Goal: Find specific page/section: Find specific page/section

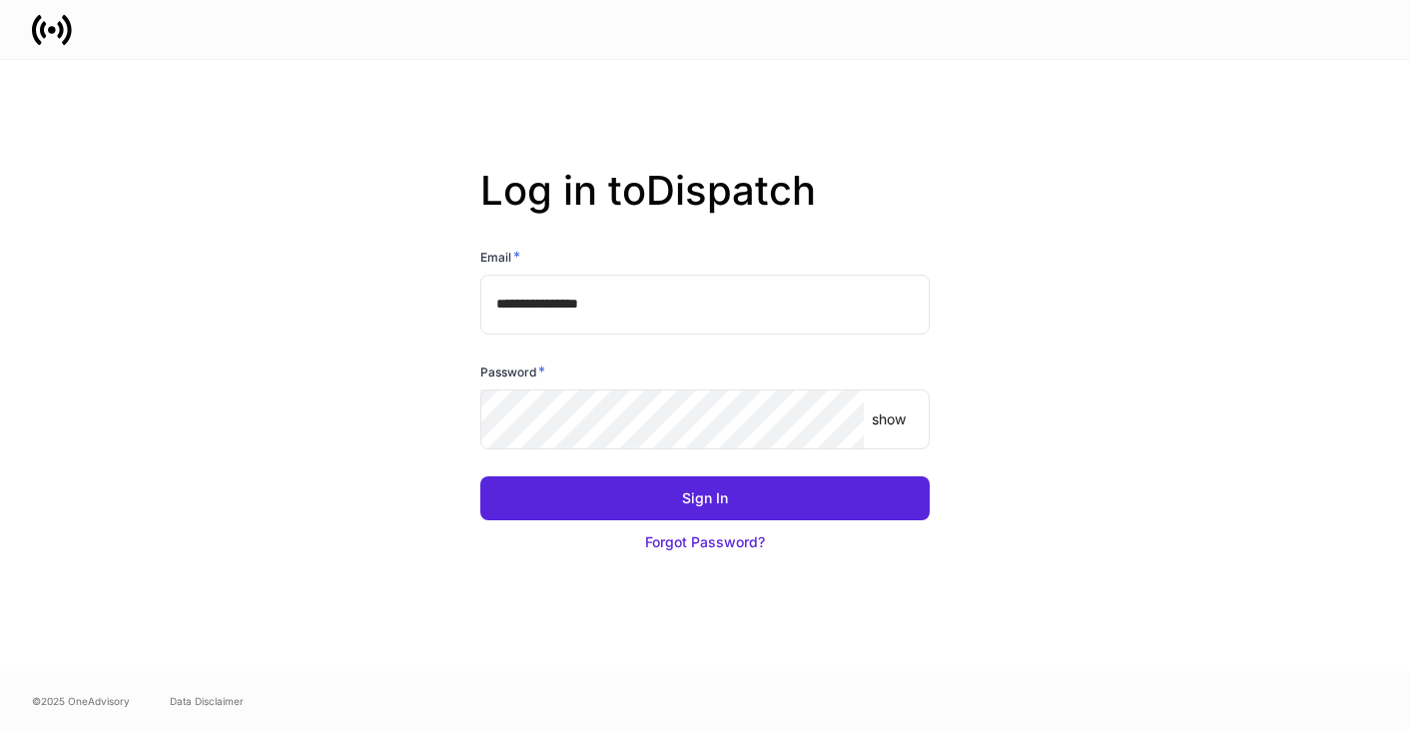
click at [669, 301] on input "**********" at bounding box center [704, 305] width 449 height 60
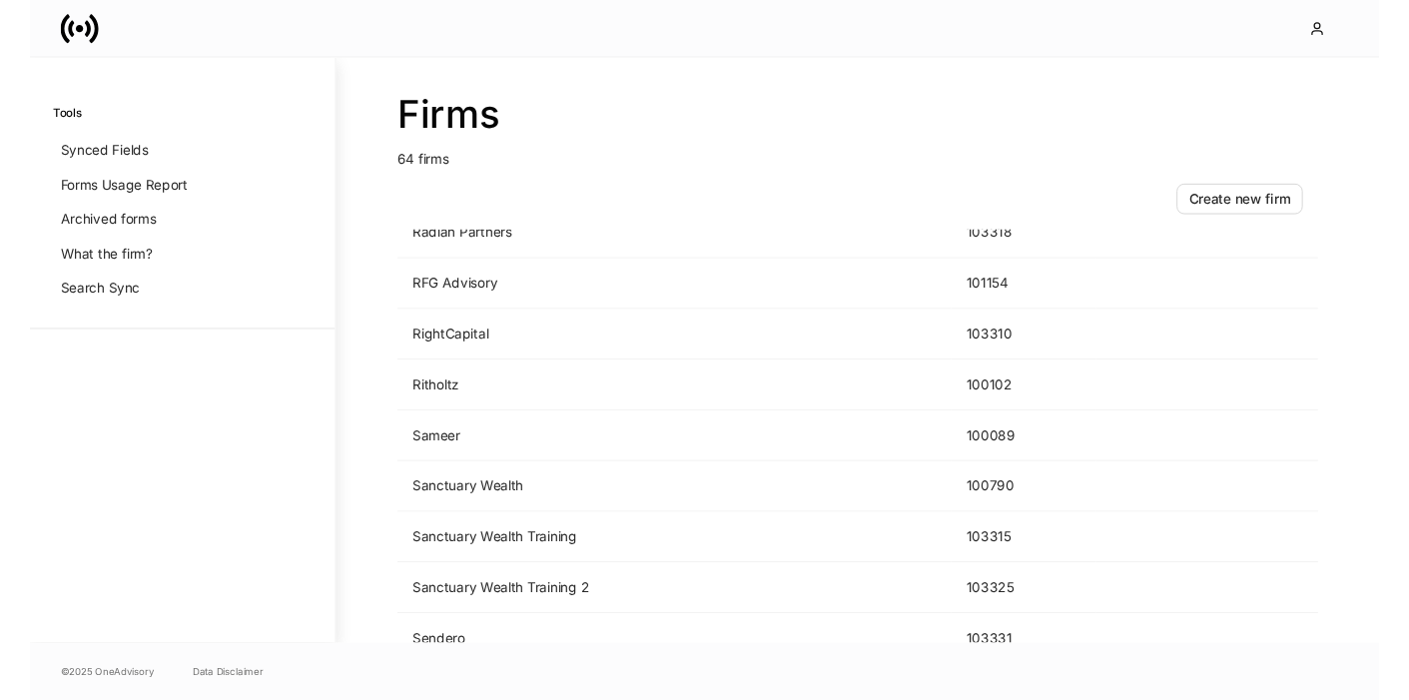
scroll to position [2554, 0]
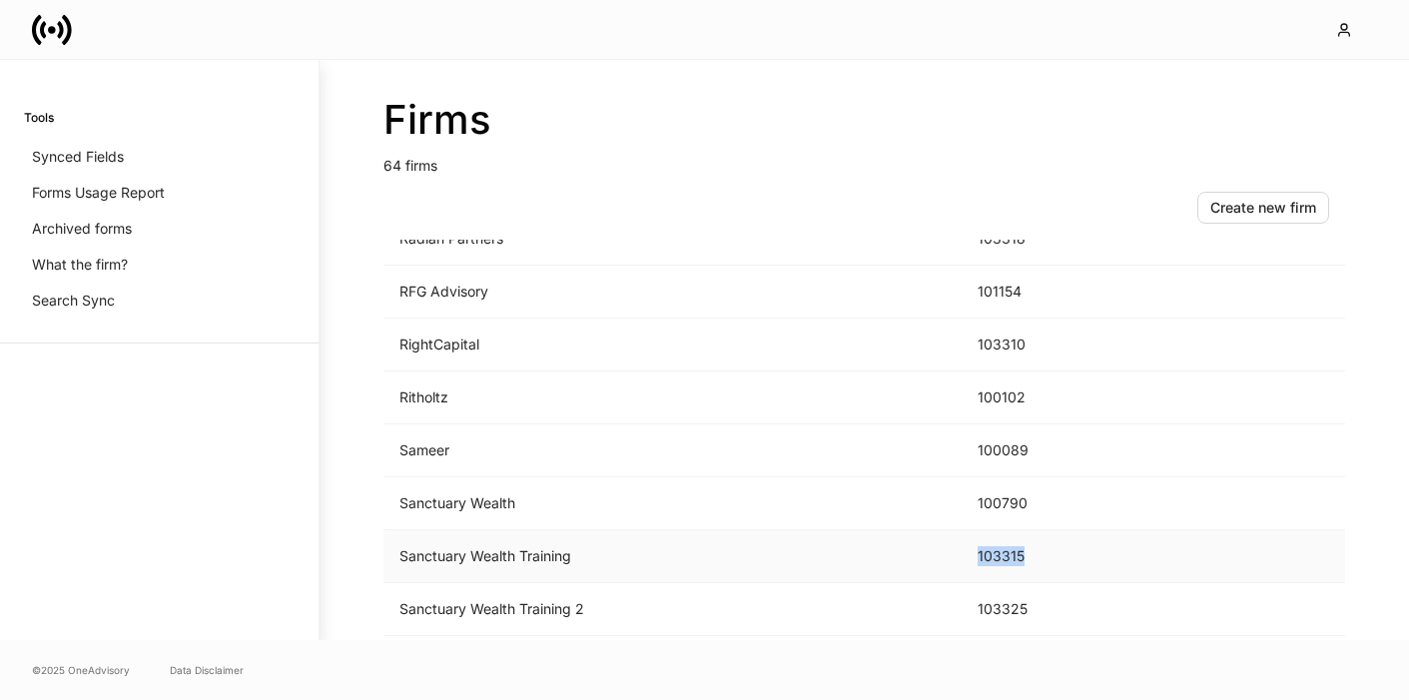
click at [431, 556] on td "Sanctuary Wealth Training" at bounding box center [673, 556] width 578 height 53
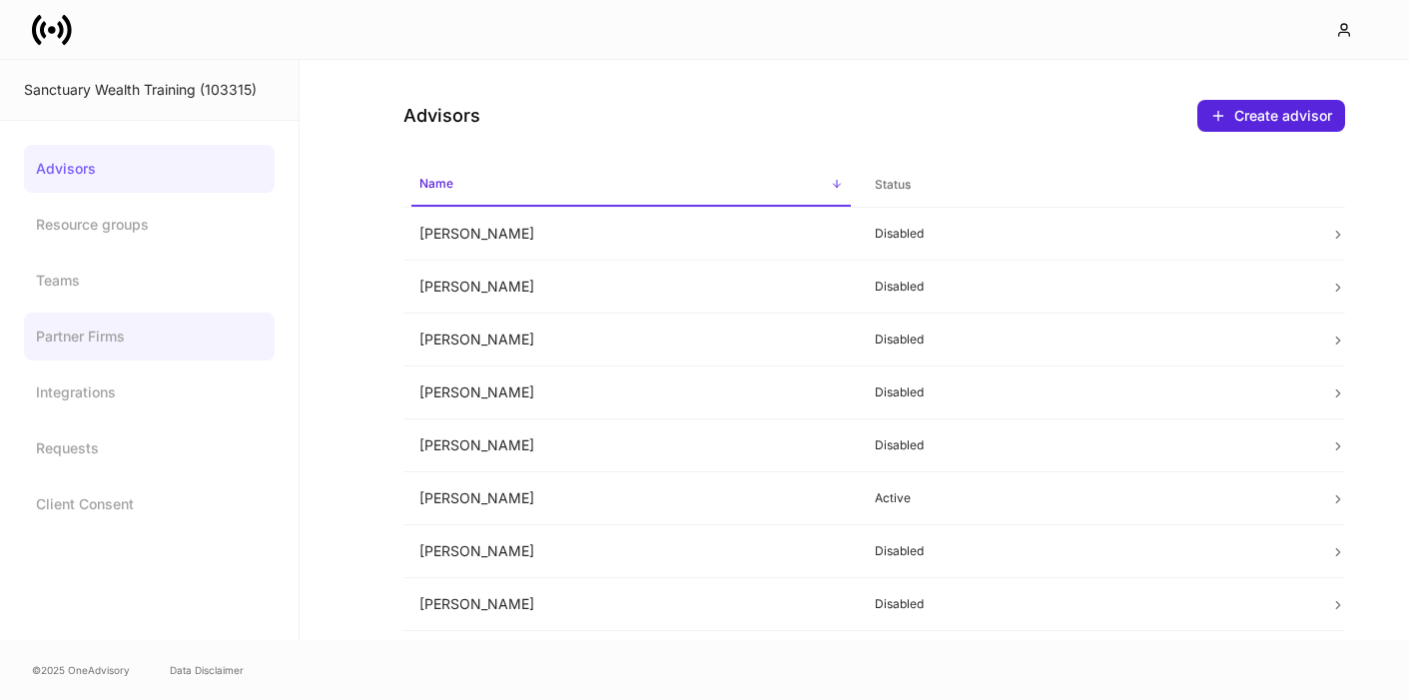
click at [83, 333] on link "Partner Firms" at bounding box center [149, 337] width 251 height 48
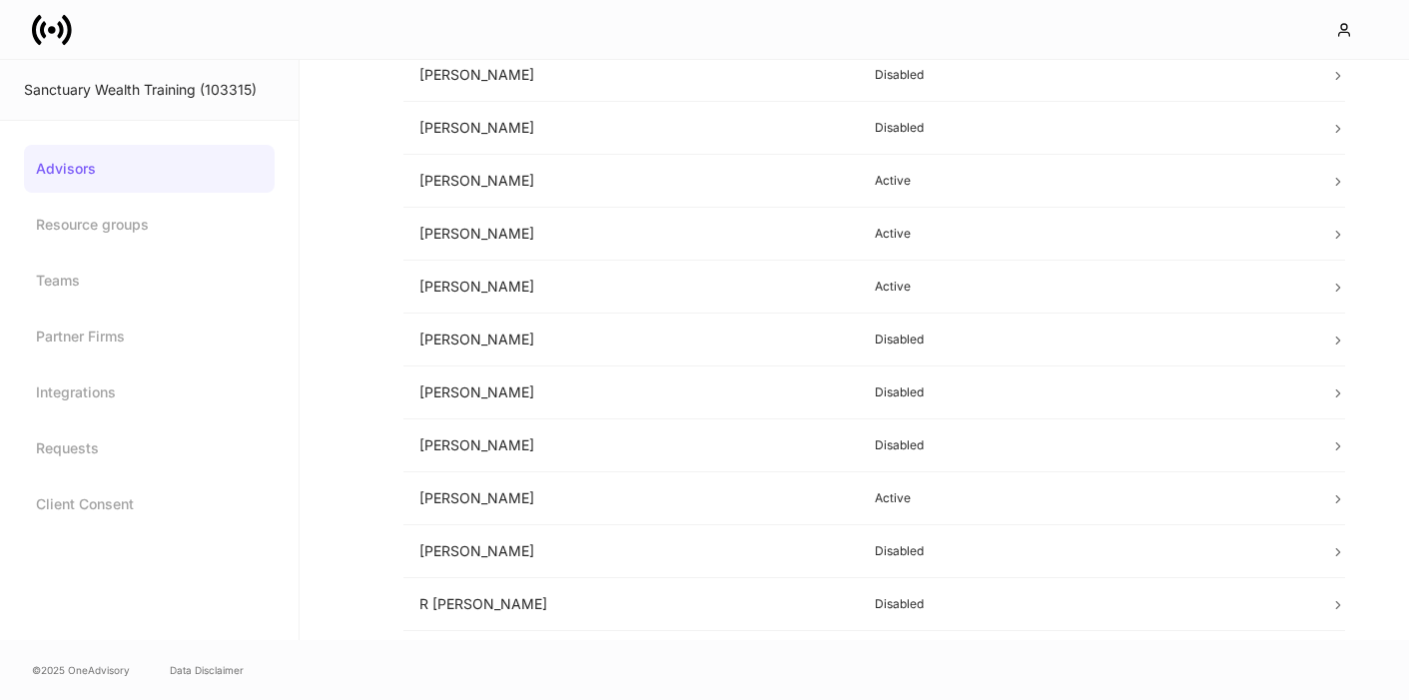
scroll to position [809, 0]
click at [76, 47] on link at bounding box center [60, 30] width 56 height 40
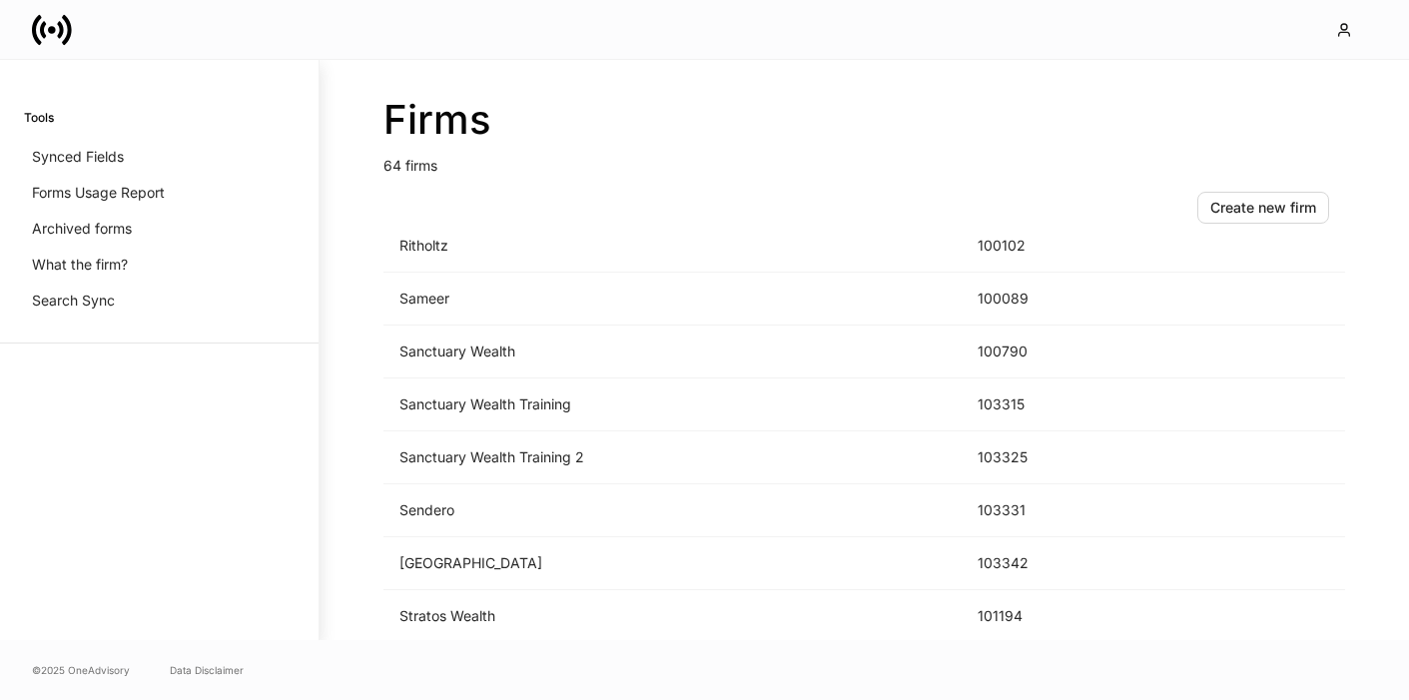
scroll to position [2705, 0]
click at [498, 406] on td "Sanctuary Wealth Training" at bounding box center [673, 406] width 578 height 53
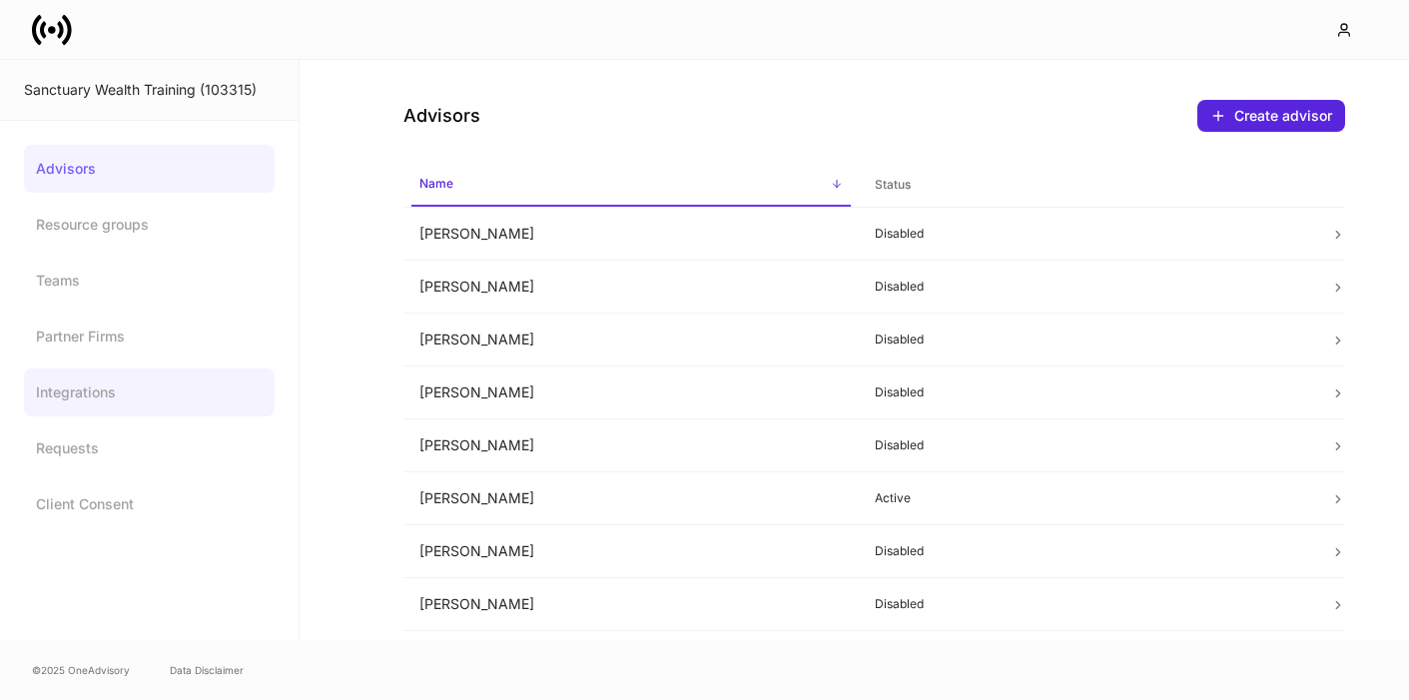
click at [151, 393] on link "Integrations" at bounding box center [149, 393] width 251 height 48
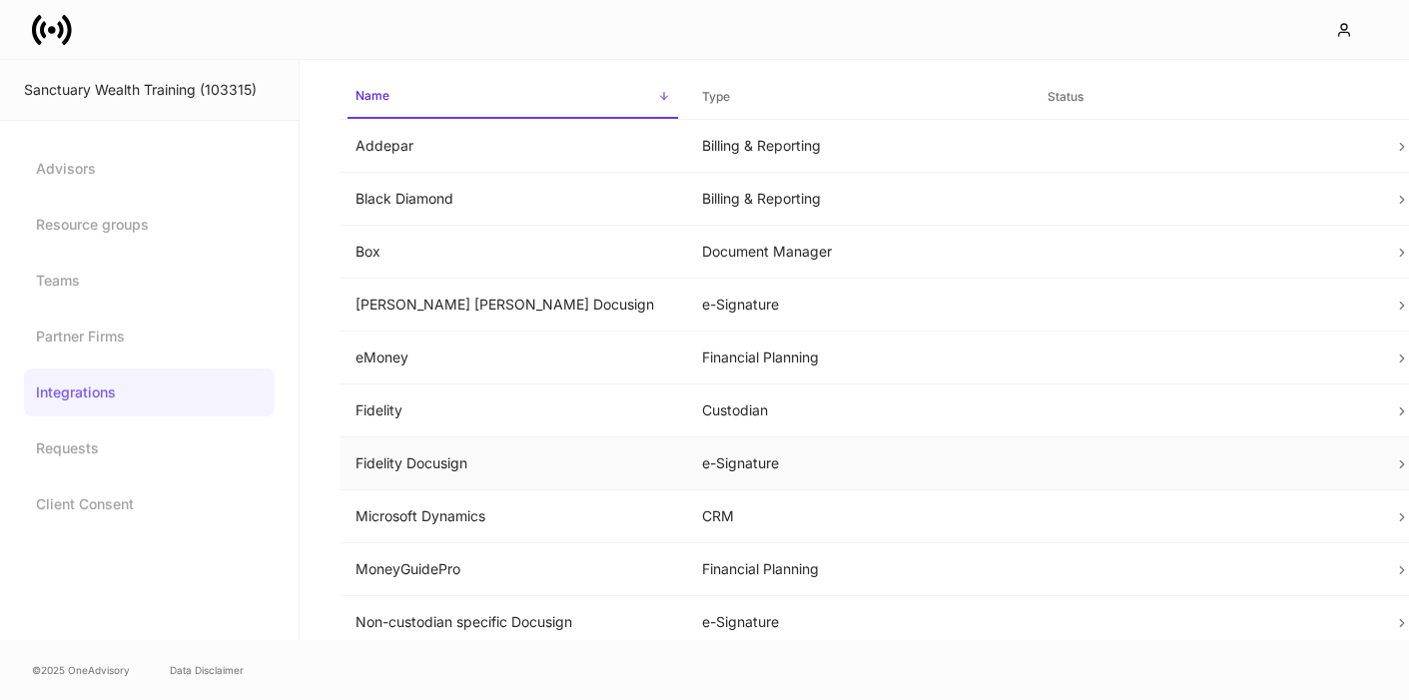
click at [733, 487] on td "e-Signature" at bounding box center [859, 463] width 347 height 53
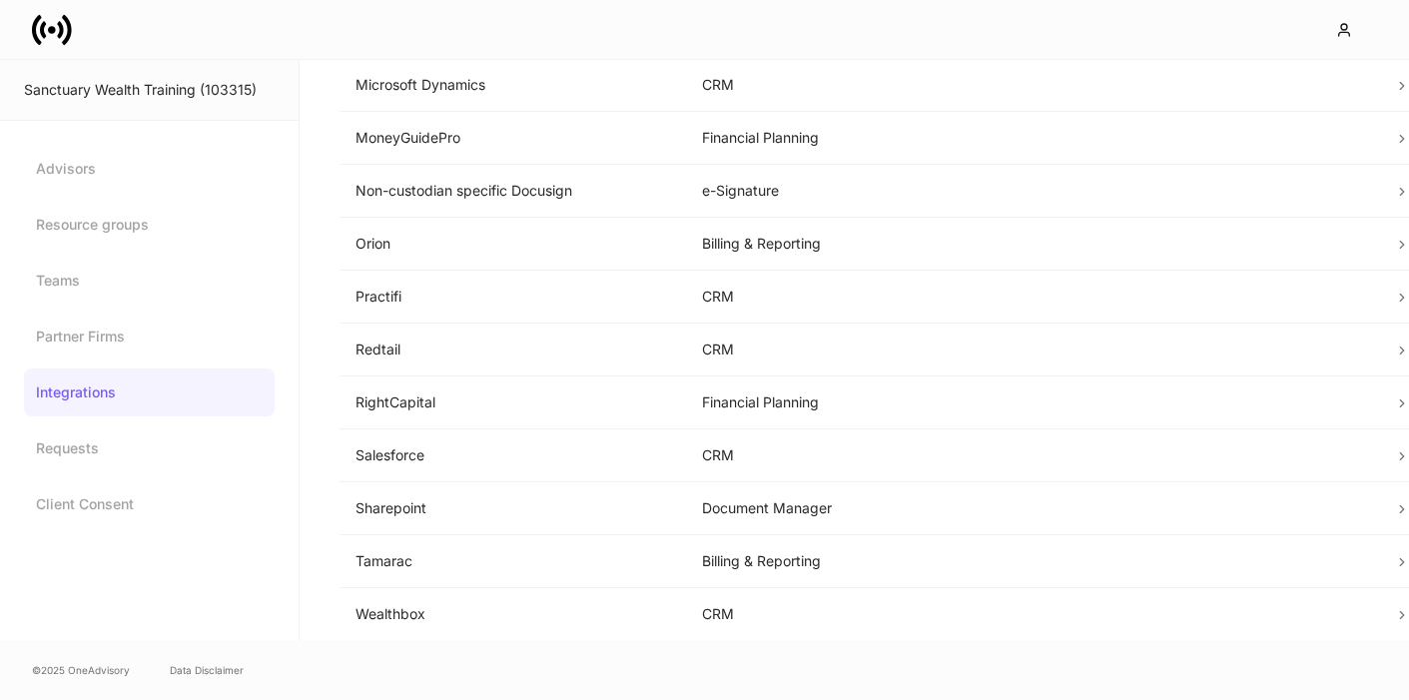
scroll to position [431, 0]
click at [49, 35] on icon at bounding box center [52, 30] width 40 height 40
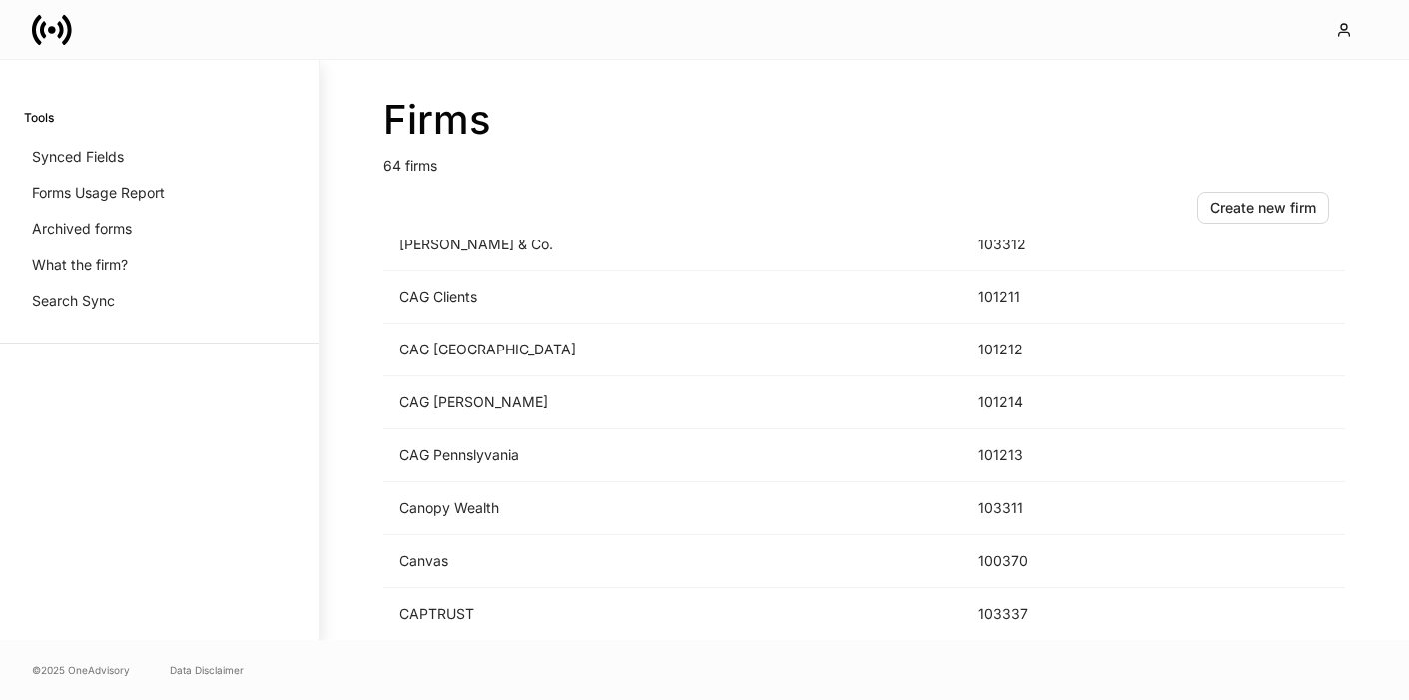
scroll to position [348, 0]
